Goal: Information Seeking & Learning: Check status

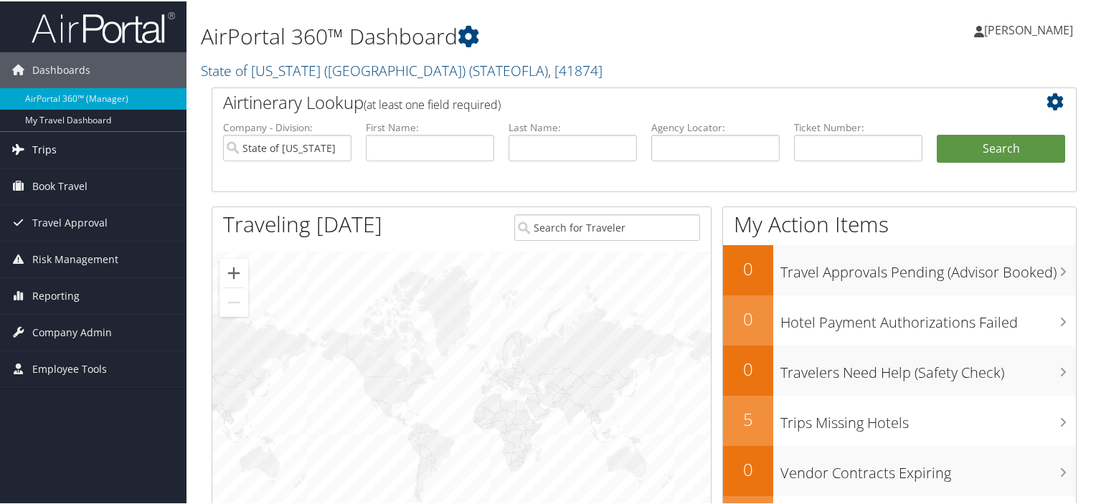
click at [43, 151] on span "Trips" at bounding box center [44, 149] width 24 height 36
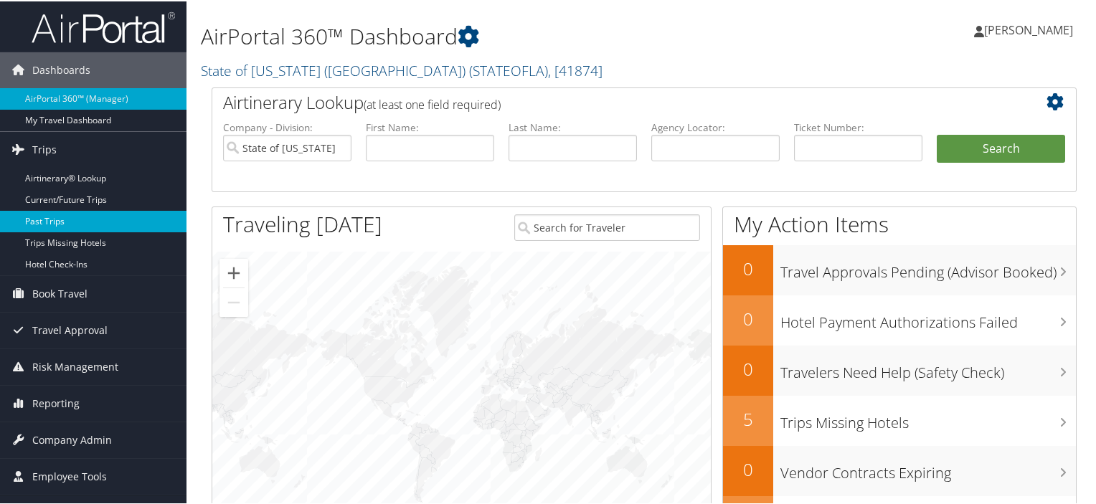
click at [52, 218] on link "Past Trips" at bounding box center [93, 220] width 187 height 22
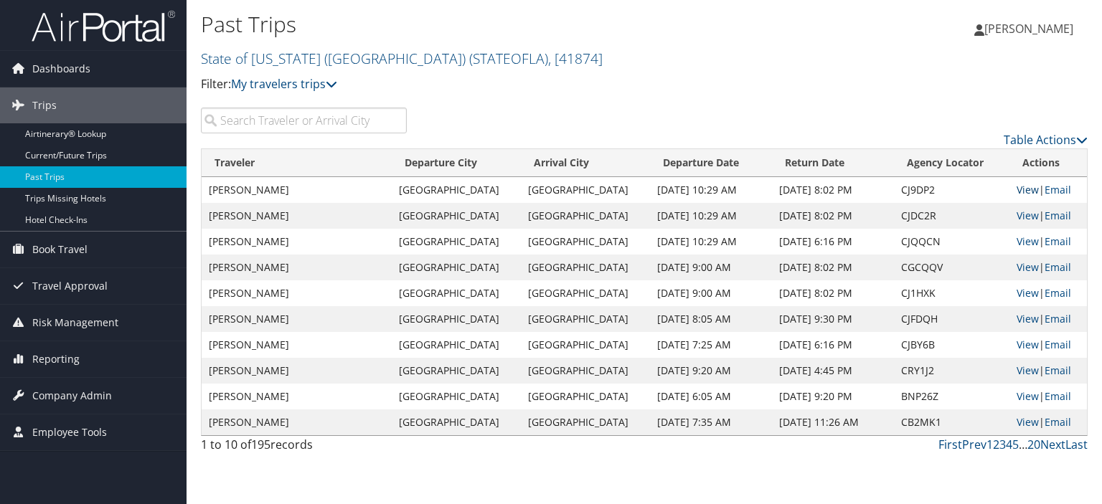
click at [1021, 188] on link "View" at bounding box center [1028, 190] width 22 height 14
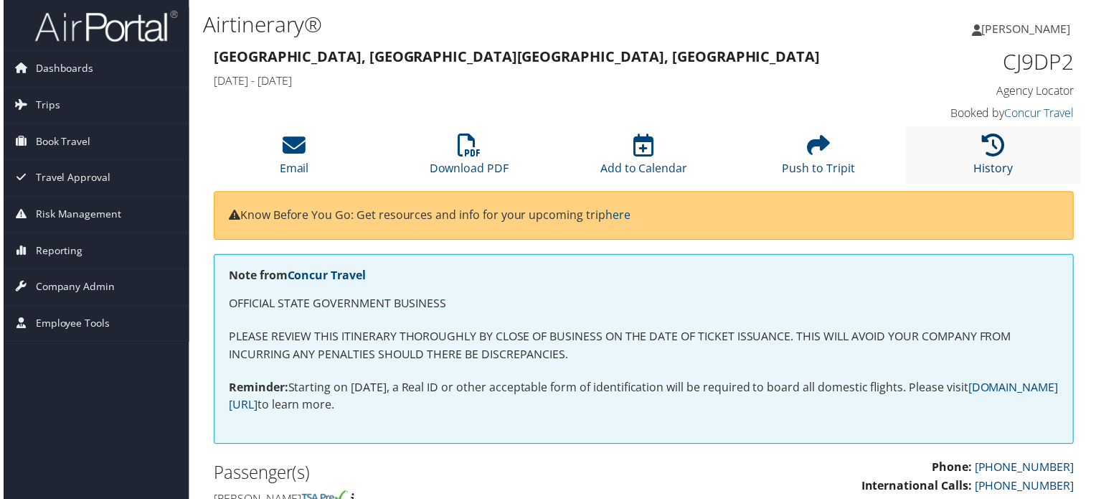
click at [995, 146] on icon at bounding box center [995, 145] width 23 height 23
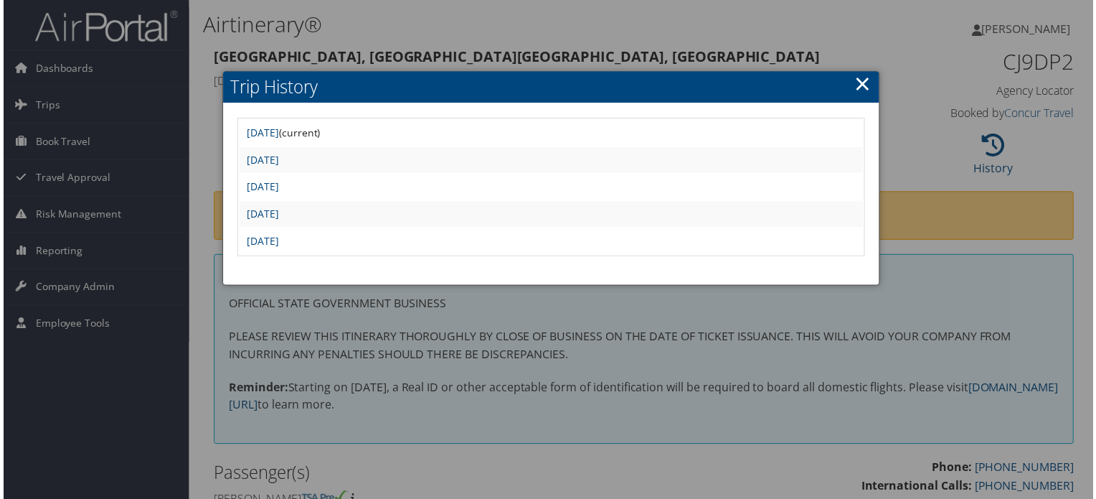
click at [857, 88] on link "×" at bounding box center [865, 84] width 17 height 29
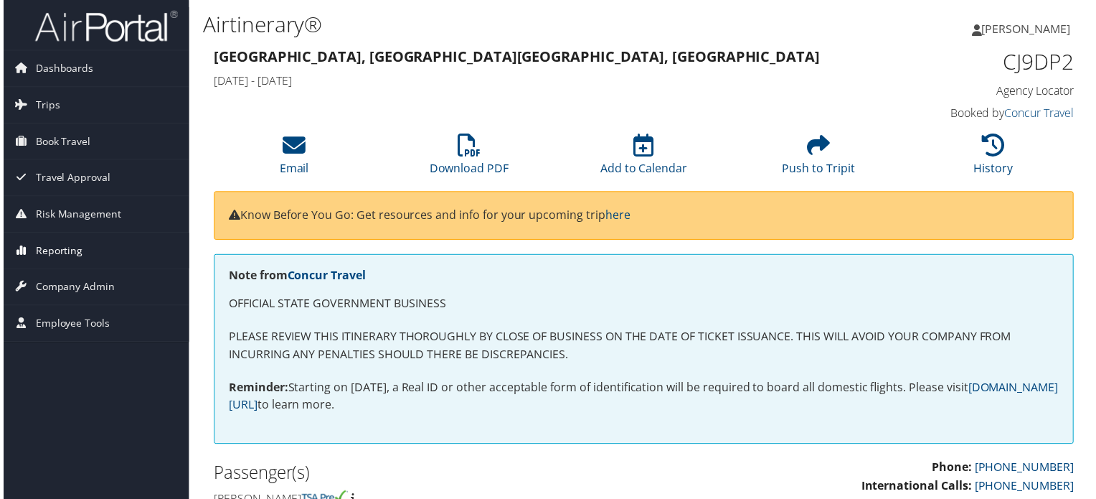
click at [62, 250] on span "Reporting" at bounding box center [55, 252] width 47 height 36
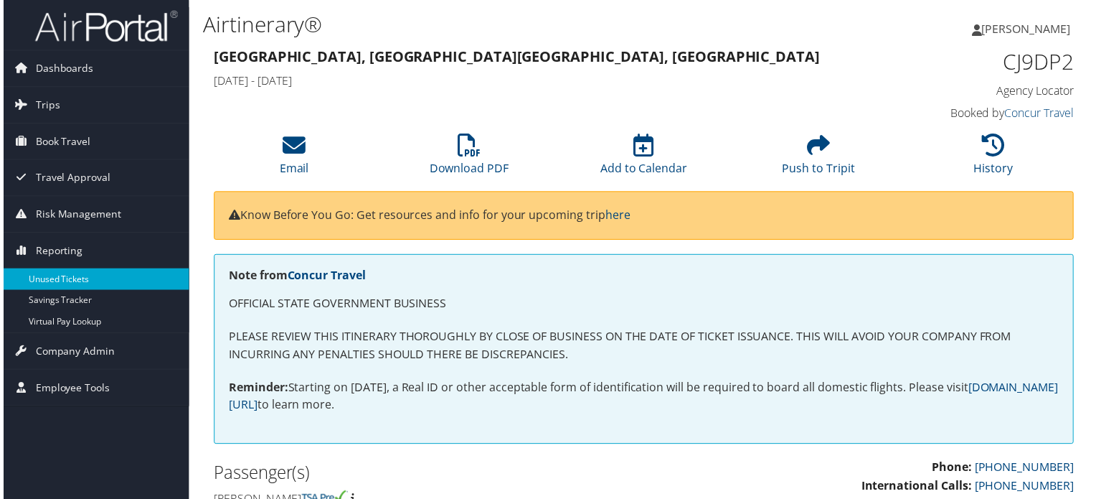
click at [65, 280] on link "Unused Tickets" at bounding box center [93, 281] width 187 height 22
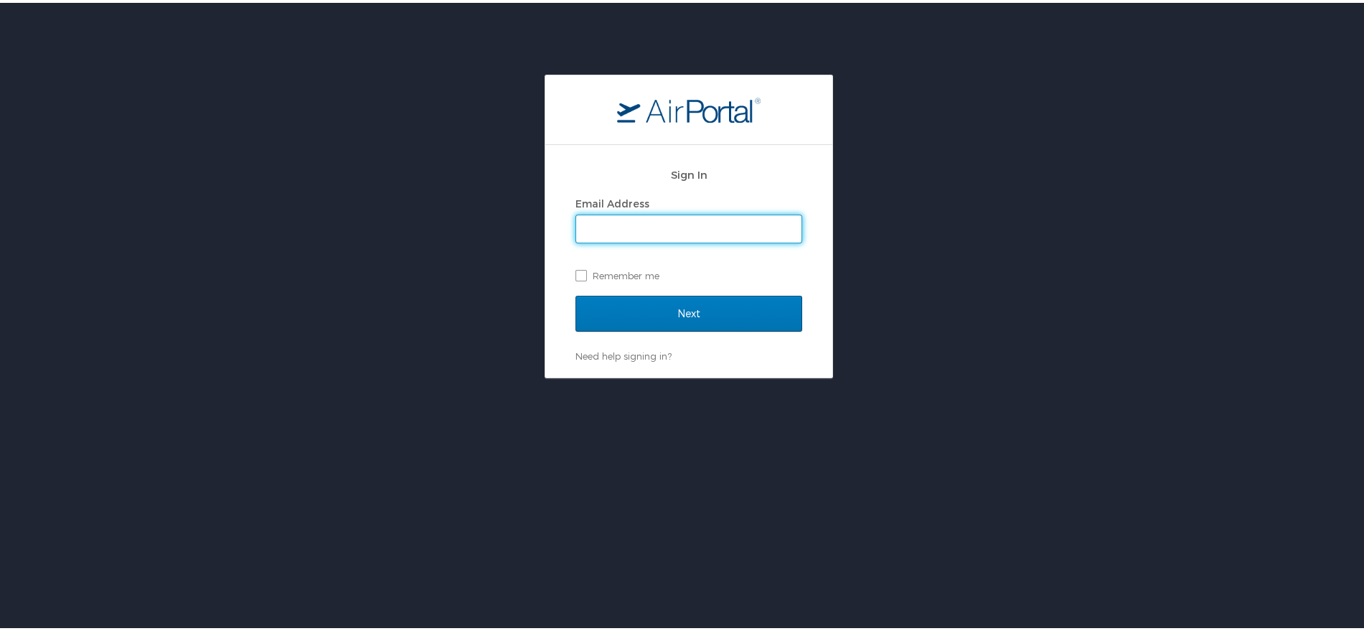
type input "[PERSON_NAME][EMAIL_ADDRESS][PERSON_NAME][PERSON_NAME][DOMAIN_NAME]"
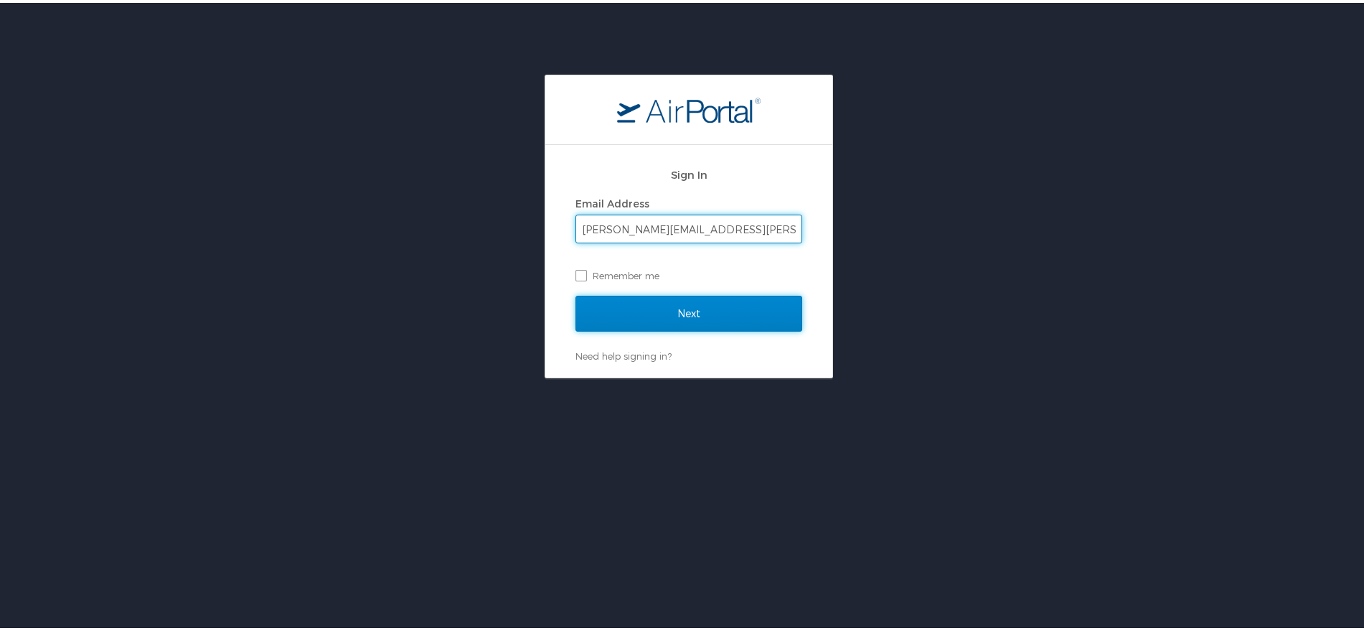
click at [702, 311] on input "Next" at bounding box center [688, 311] width 227 height 36
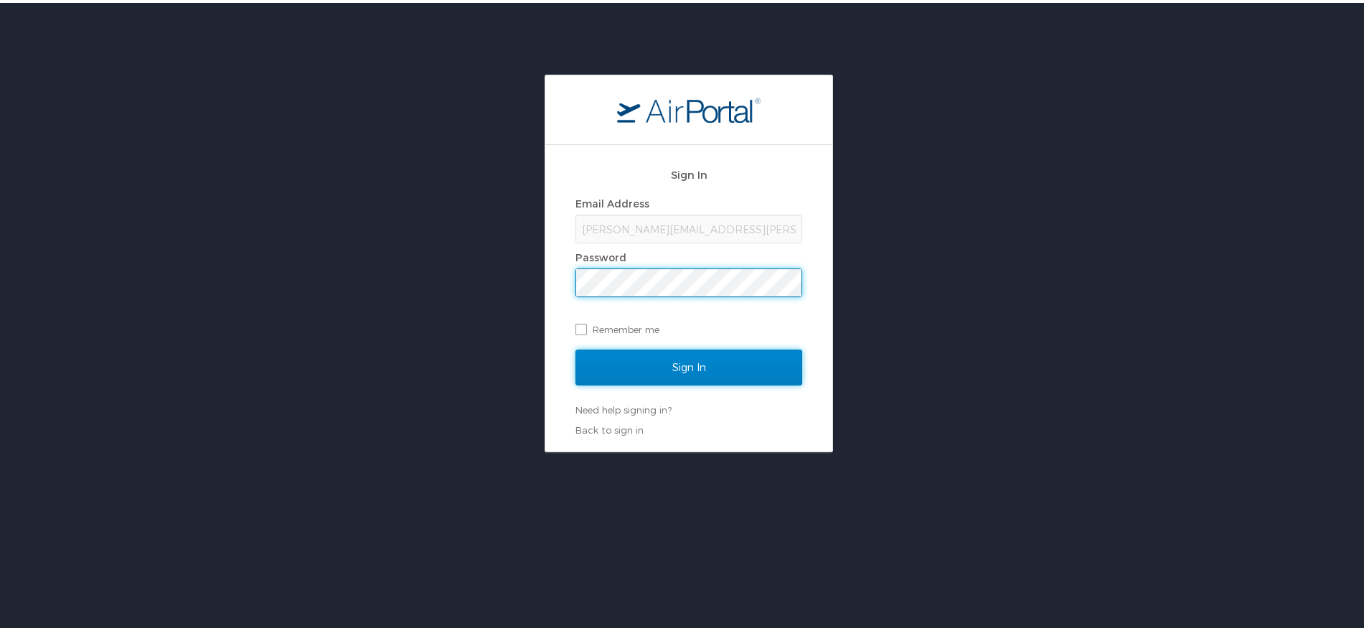
click at [701, 351] on input "Sign In" at bounding box center [688, 365] width 227 height 36
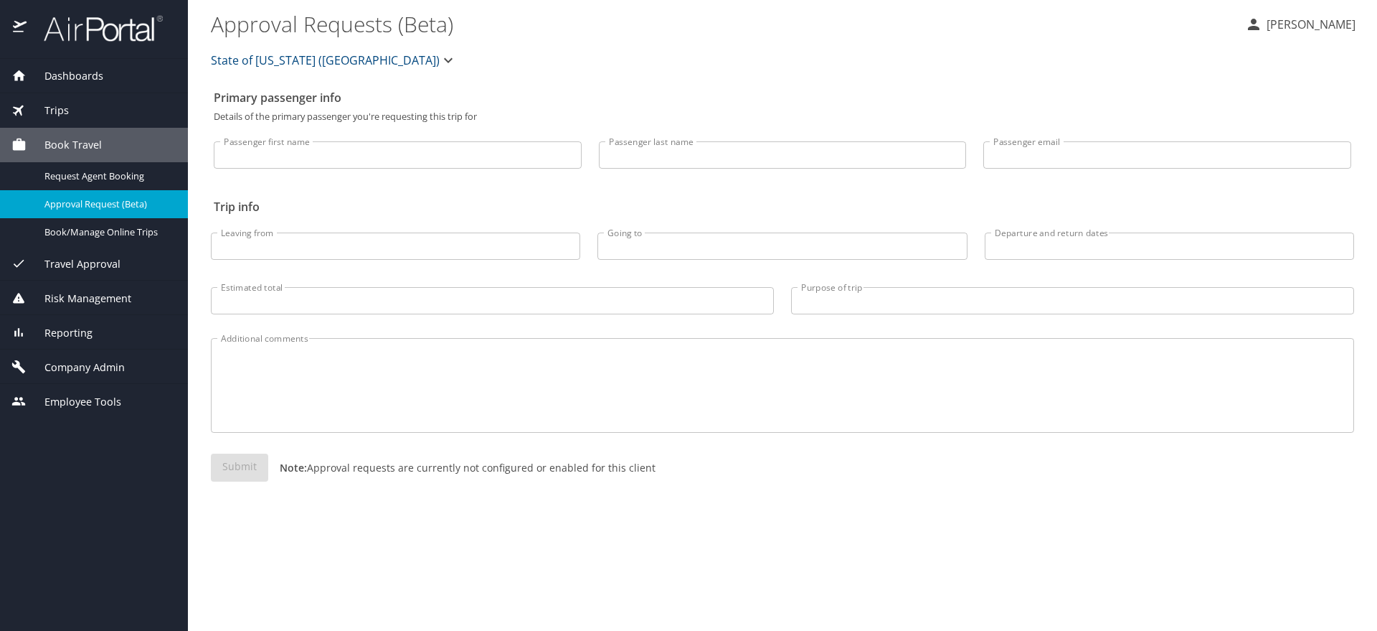
click at [67, 335] on span "Reporting" at bounding box center [60, 333] width 66 height 16
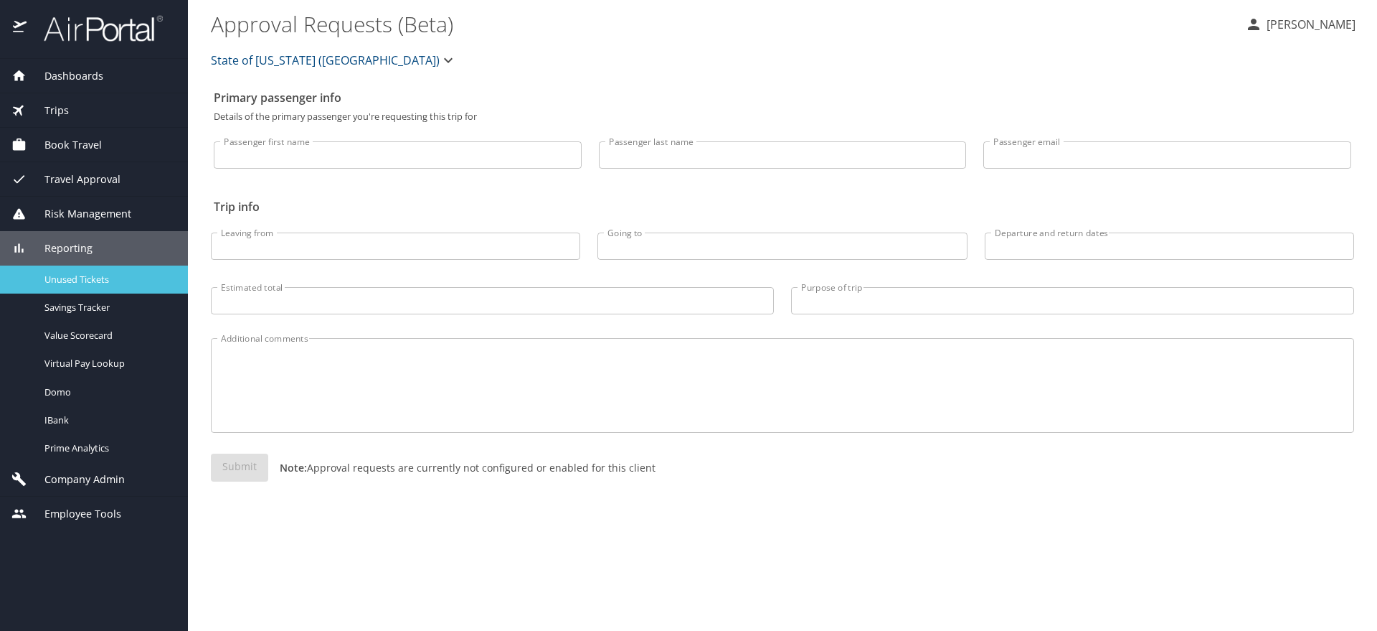
click at [68, 275] on span "Unused Tickets" at bounding box center [107, 280] width 126 height 14
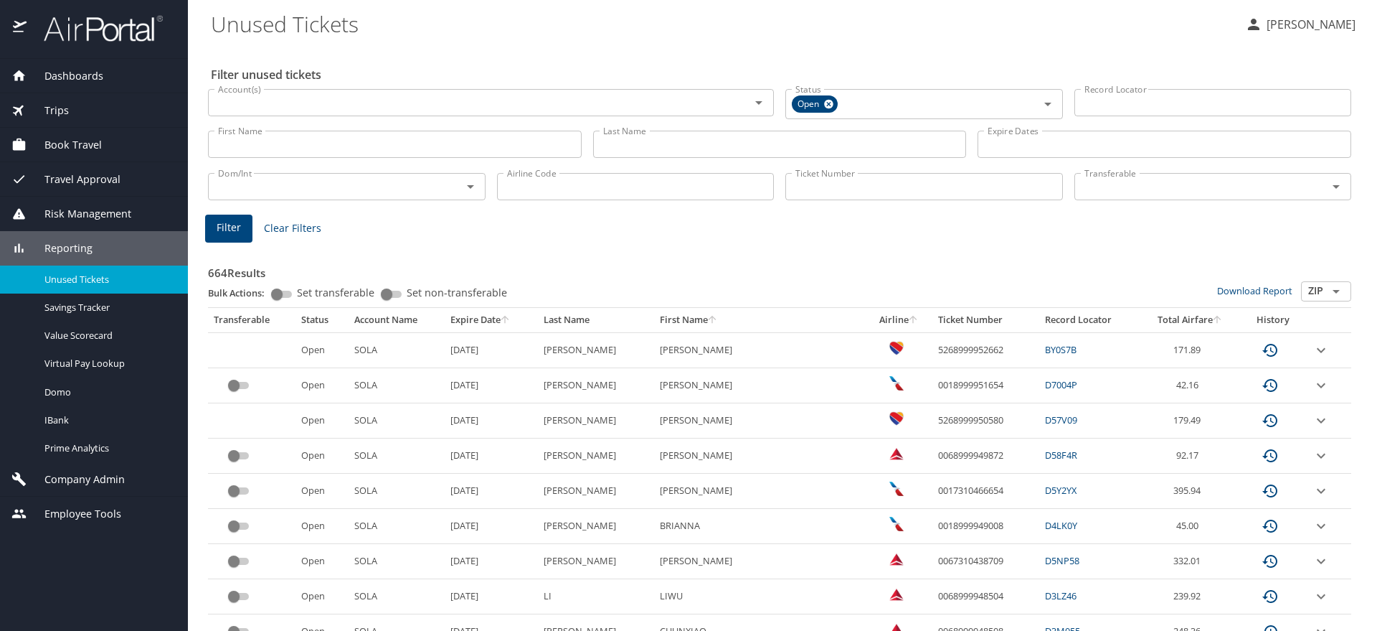
click at [602, 152] on input "Last Name" at bounding box center [780, 144] width 374 height 27
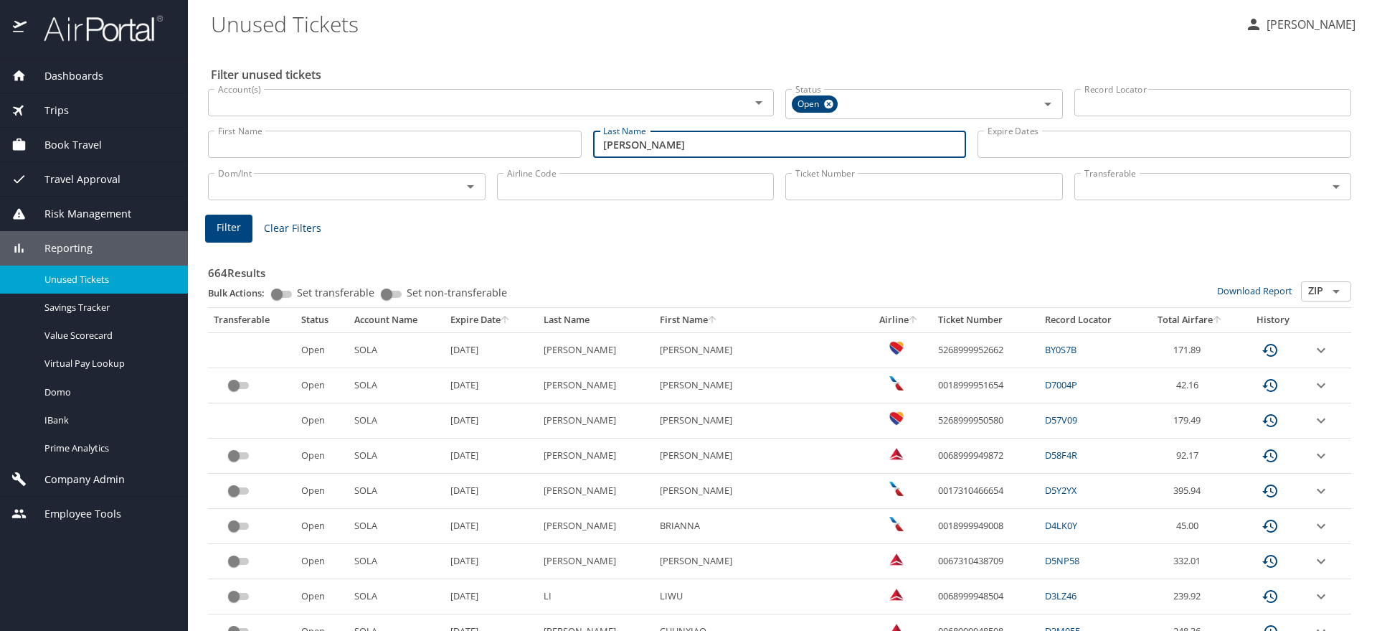
type input "strickland"
click at [235, 225] on span "Filter" at bounding box center [229, 228] width 24 height 18
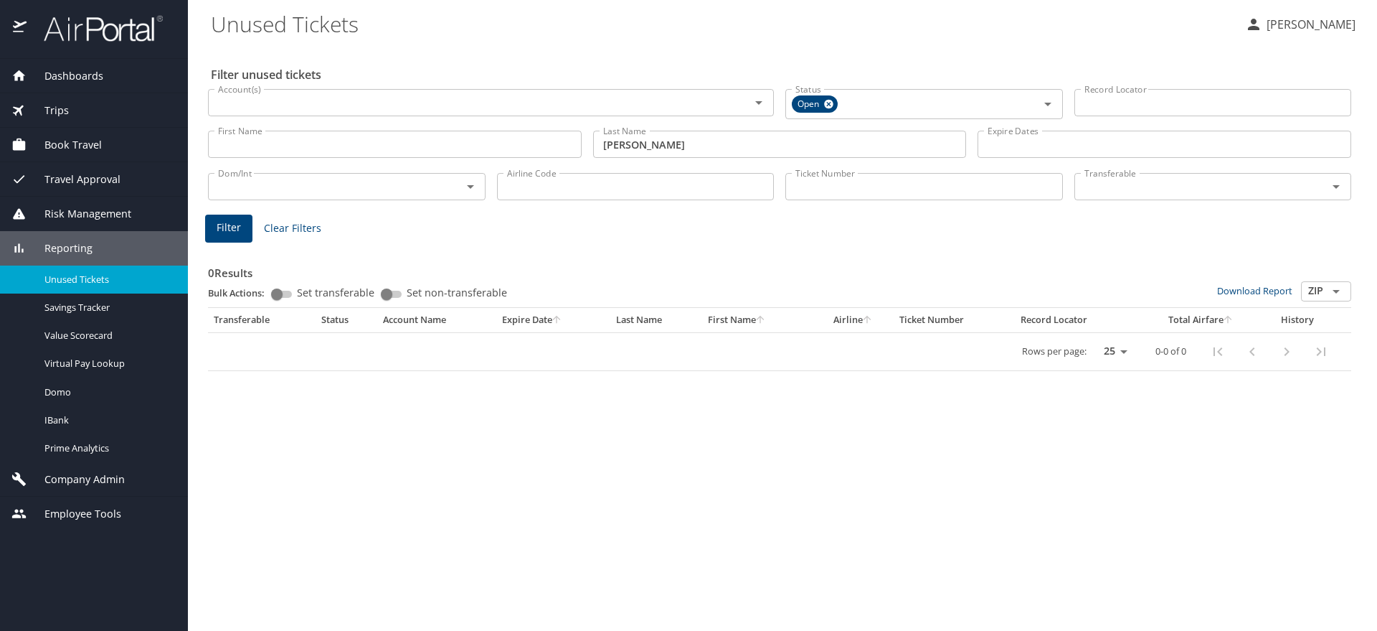
click at [97, 176] on span "Travel Approval" at bounding box center [74, 179] width 94 height 16
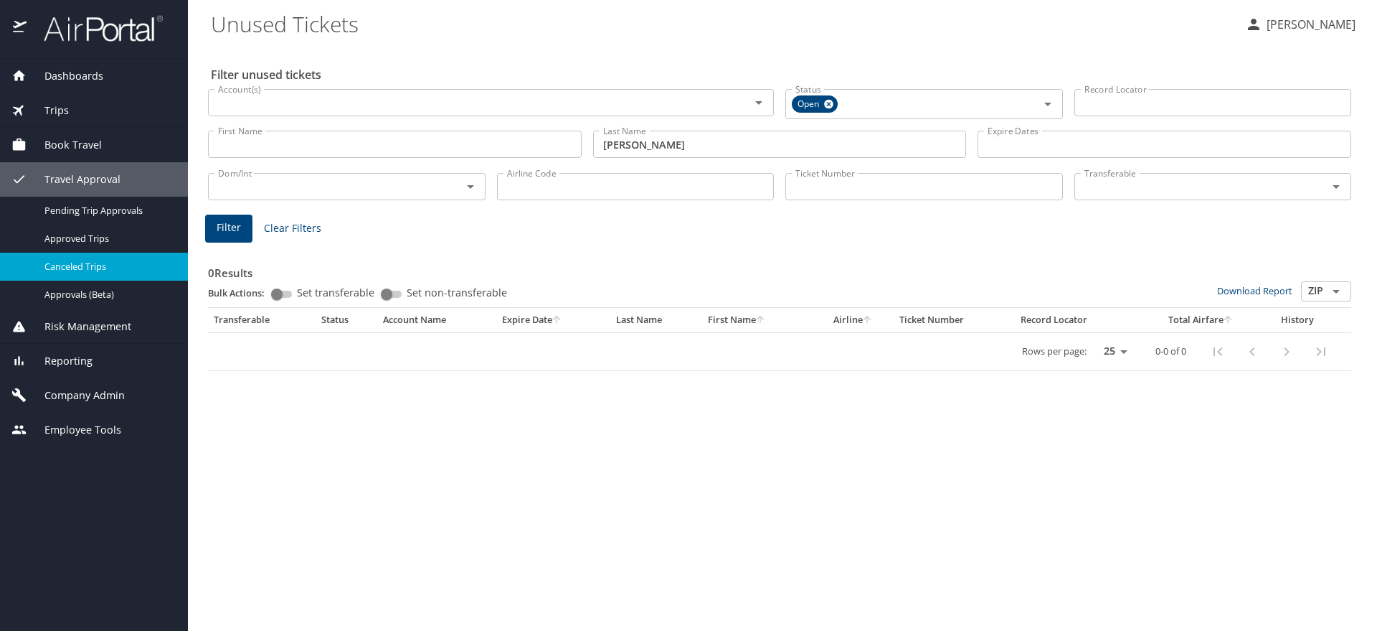
click at [65, 265] on span "Canceled Trips" at bounding box center [107, 267] width 126 height 14
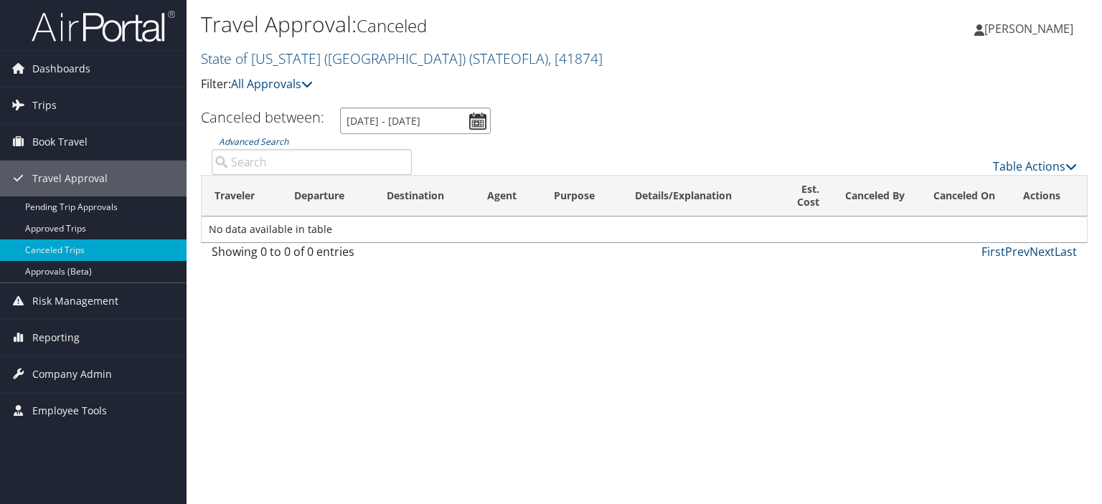
click at [476, 125] on input "[DATE] - [DATE]" at bounding box center [415, 121] width 151 height 27
click at [832, 395] on div "Travel Approval: Canceled State of [US_STATE] ([GEOGRAPHIC_DATA]) ( STATEOFLA )…" at bounding box center [644, 252] width 915 height 504
